Goal: Task Accomplishment & Management: Use online tool/utility

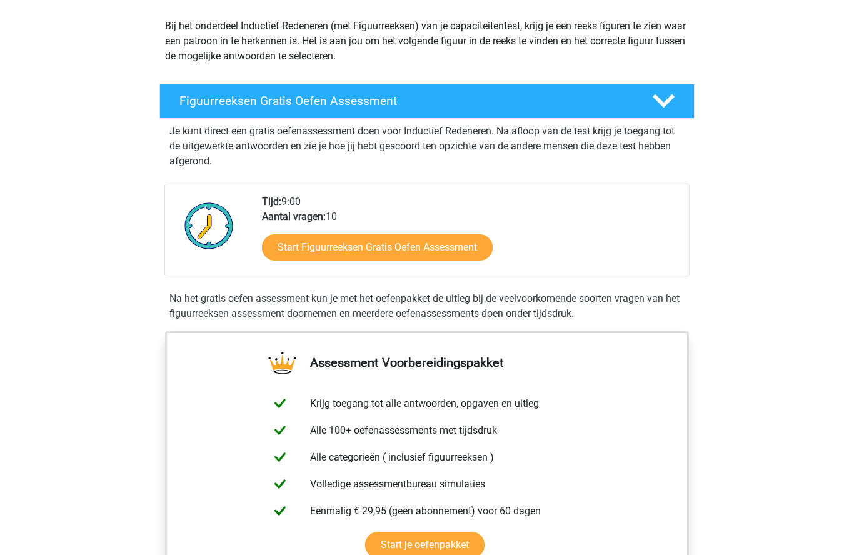
scroll to position [122, 0]
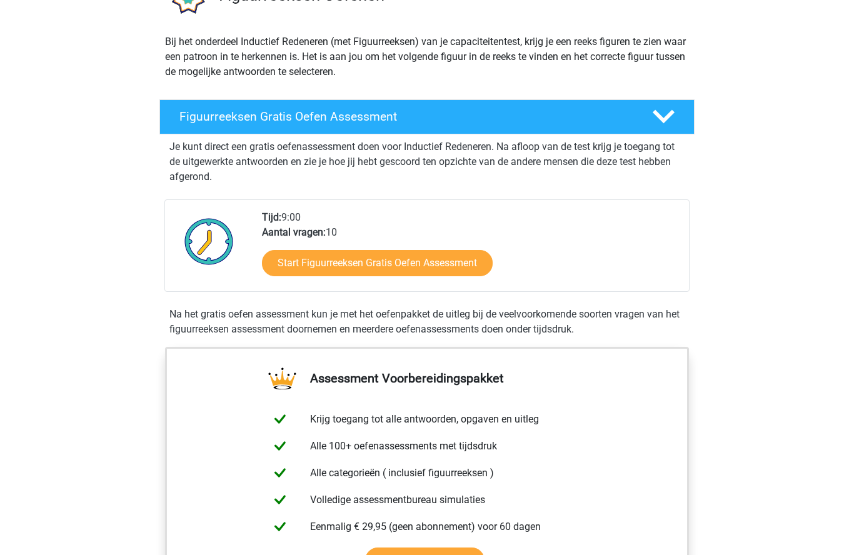
click at [381, 259] on link "Start Figuurreeksen Gratis Oefen Assessment" at bounding box center [377, 263] width 231 height 26
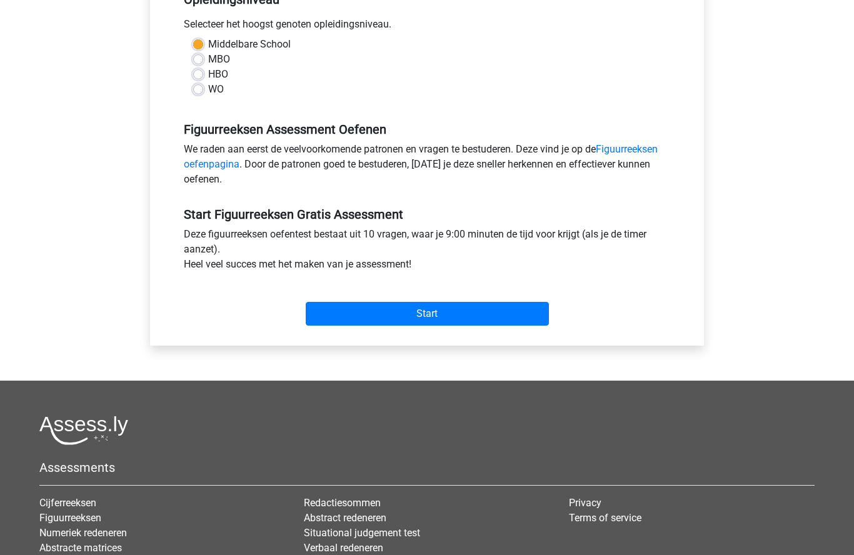
scroll to position [301, 0]
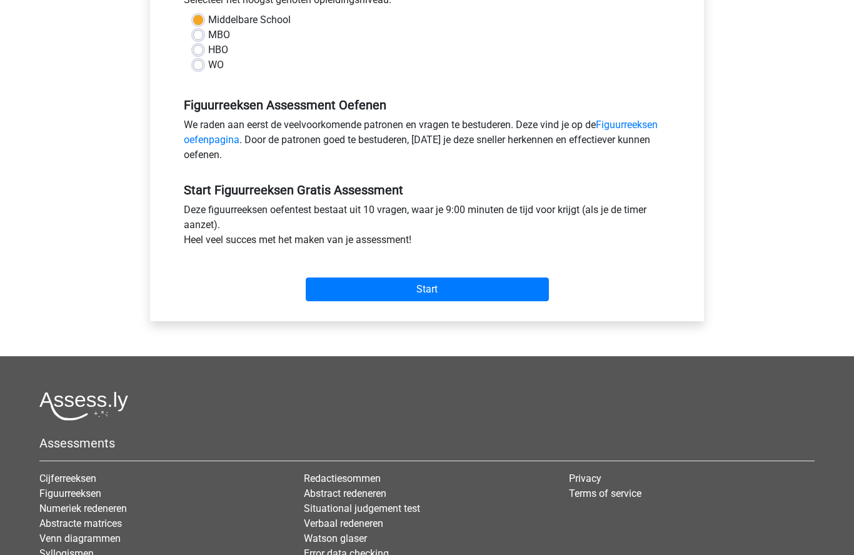
click at [456, 289] on input "Start" at bounding box center [427, 290] width 243 height 24
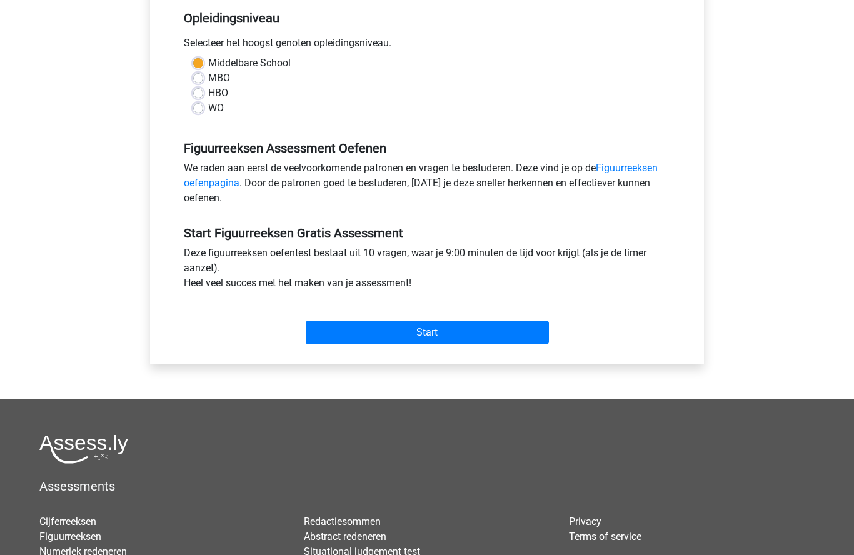
scroll to position [258, 0]
click at [426, 336] on input "Start" at bounding box center [427, 333] width 243 height 24
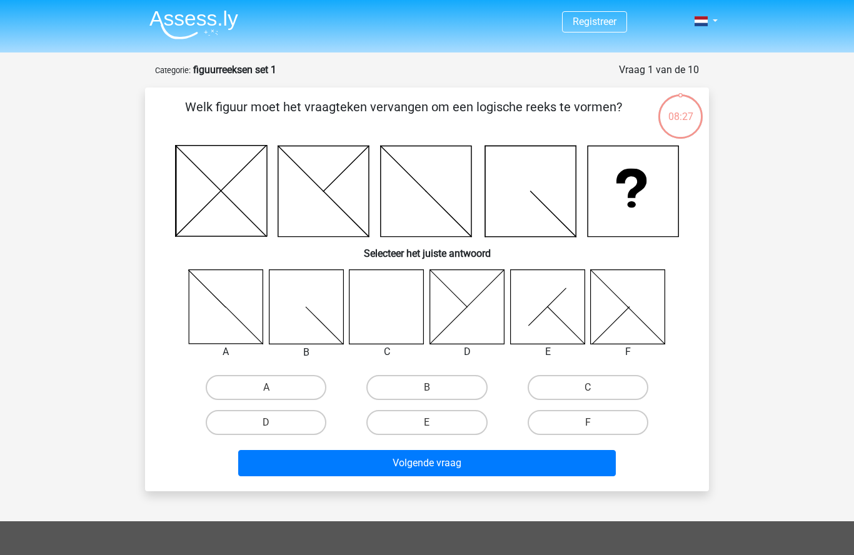
click at [551, 324] on icon at bounding box center [547, 306] width 74 height 74
click at [452, 424] on label "E" at bounding box center [426, 422] width 121 height 25
click at [435, 424] on input "E" at bounding box center [431, 426] width 8 height 8
radio input "true"
click at [489, 466] on button "Volgende vraag" at bounding box center [427, 463] width 378 height 26
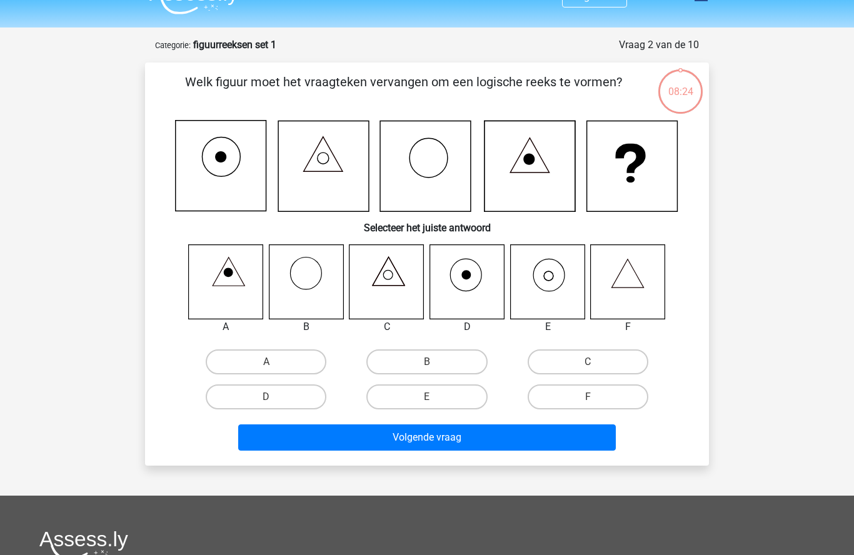
scroll to position [62, 0]
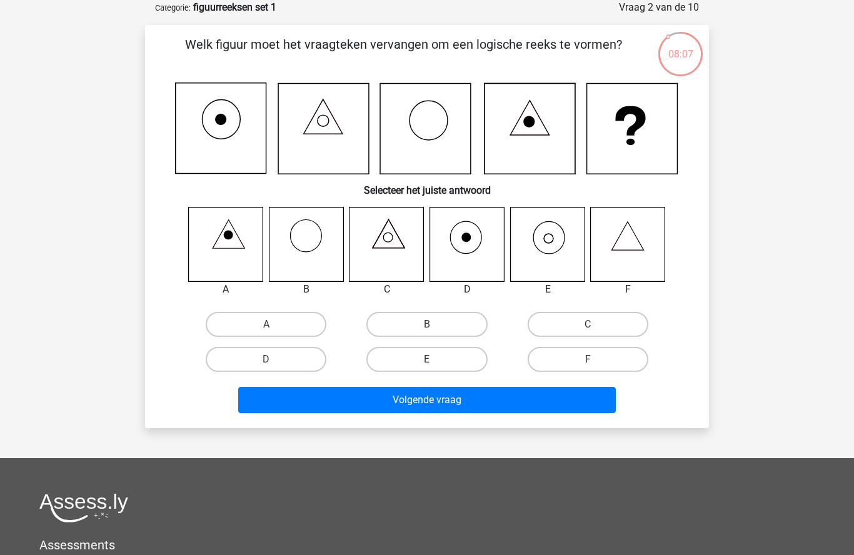
click at [555, 236] on icon at bounding box center [547, 244] width 74 height 74
click at [446, 359] on label "E" at bounding box center [426, 359] width 121 height 25
click at [435, 359] on input "E" at bounding box center [431, 363] width 8 height 8
radio input "true"
click at [467, 399] on button "Volgende vraag" at bounding box center [427, 400] width 378 height 26
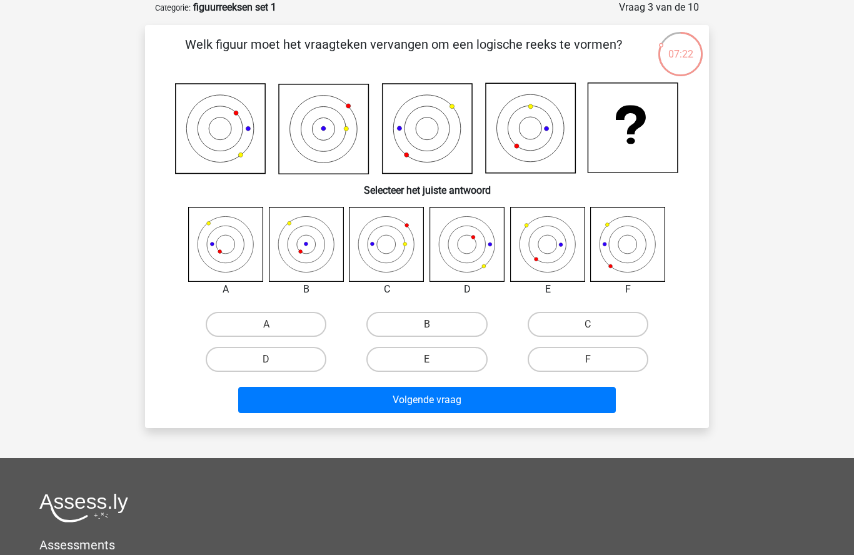
click at [224, 248] on icon at bounding box center [226, 244] width 74 height 74
click at [257, 317] on label "A" at bounding box center [266, 324] width 121 height 25
click at [266, 324] on input "A" at bounding box center [270, 328] width 8 height 8
radio input "true"
click at [478, 399] on button "Volgende vraag" at bounding box center [427, 400] width 378 height 26
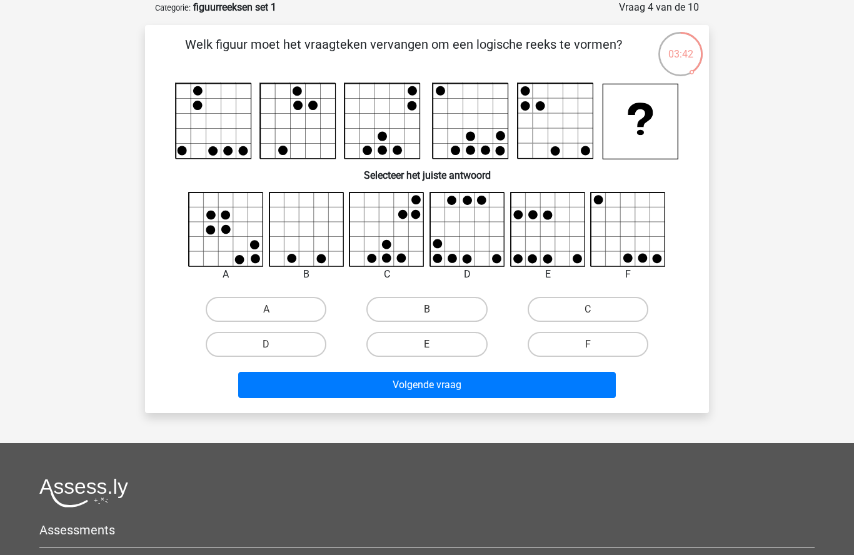
click at [265, 356] on label "D" at bounding box center [266, 344] width 121 height 25
click at [266, 352] on input "D" at bounding box center [270, 348] width 8 height 8
radio input "true"
click at [402, 387] on button "Volgende vraag" at bounding box center [427, 385] width 378 height 26
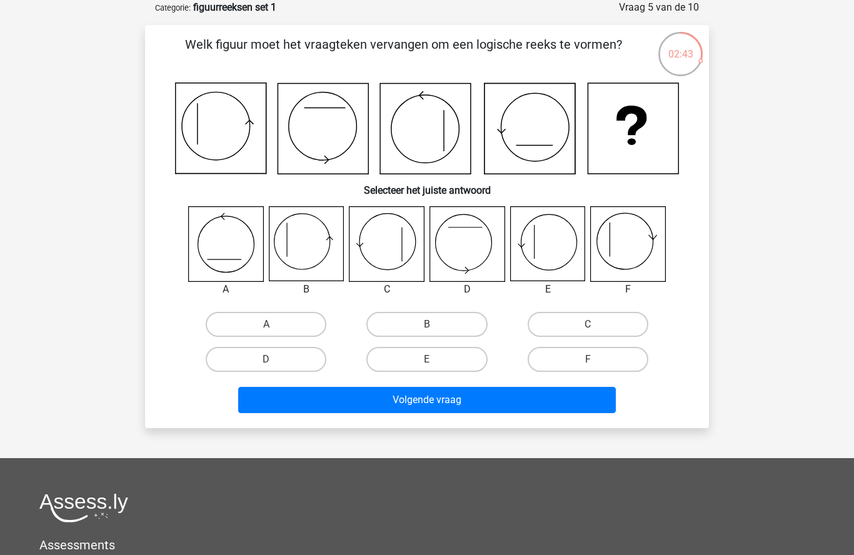
click at [439, 357] on label "E" at bounding box center [426, 359] width 121 height 25
click at [435, 359] on input "E" at bounding box center [431, 363] width 8 height 8
radio input "true"
click at [462, 404] on button "Volgende vraag" at bounding box center [427, 400] width 378 height 26
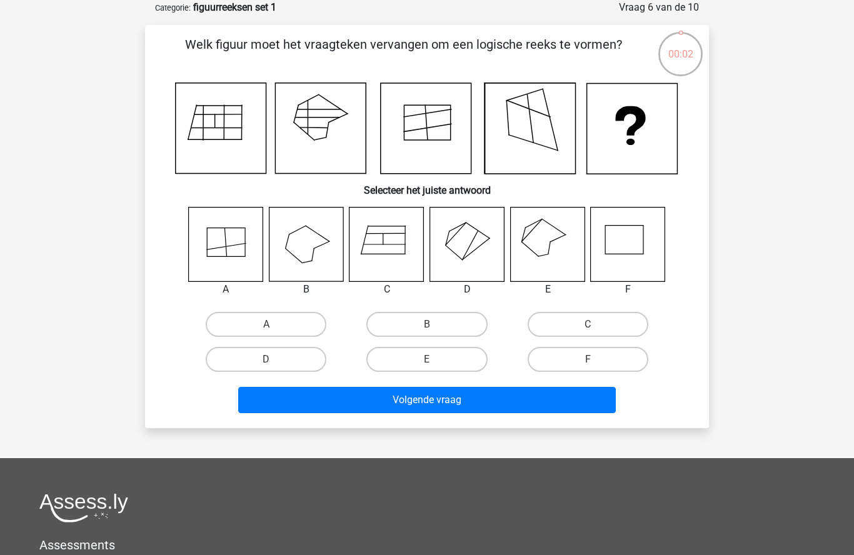
click at [545, 234] on icon at bounding box center [547, 244] width 74 height 74
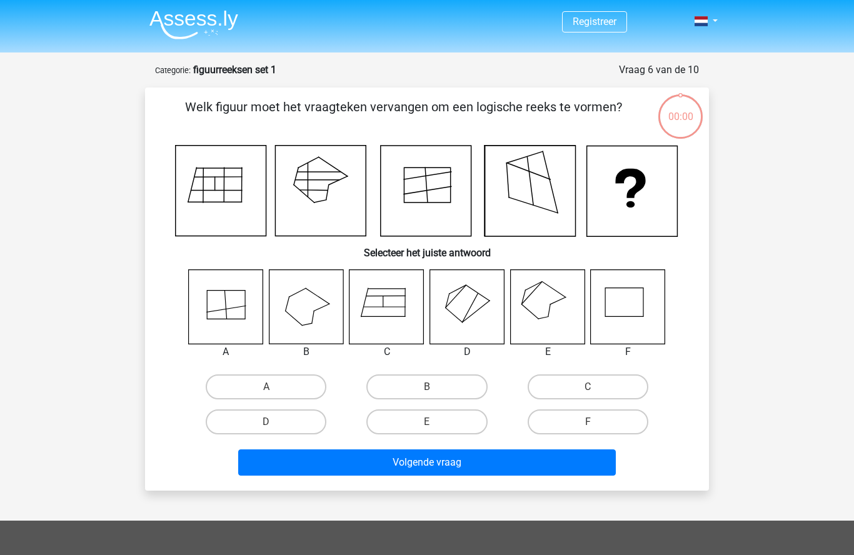
scroll to position [62, 0]
